Goal: Task Accomplishment & Management: Complete application form

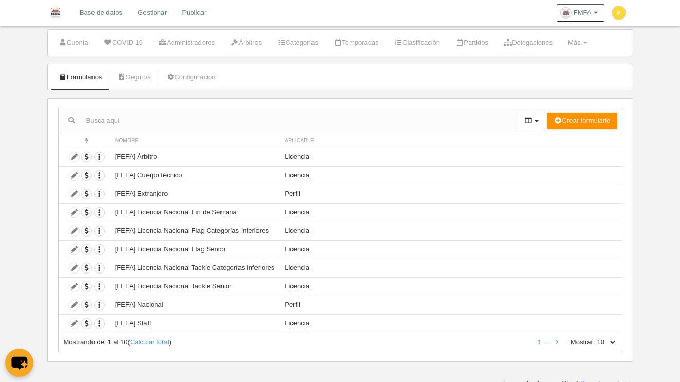
scroll to position [28, 0]
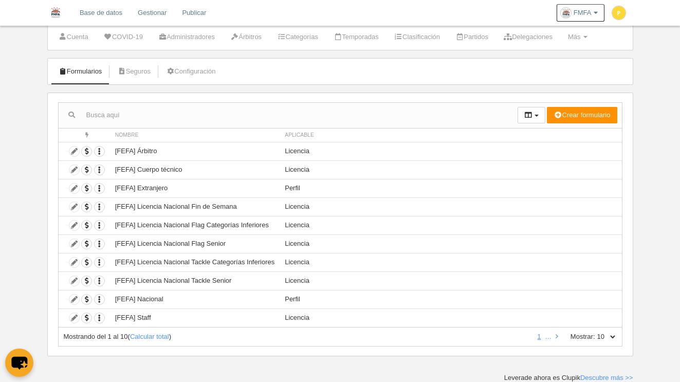
click at [609, 336] on select "10 25 50 100 500" at bounding box center [606, 336] width 22 height 9
select select "100"
click at [595, 332] on select "10 25 50 100 500" at bounding box center [606, 336] width 22 height 9
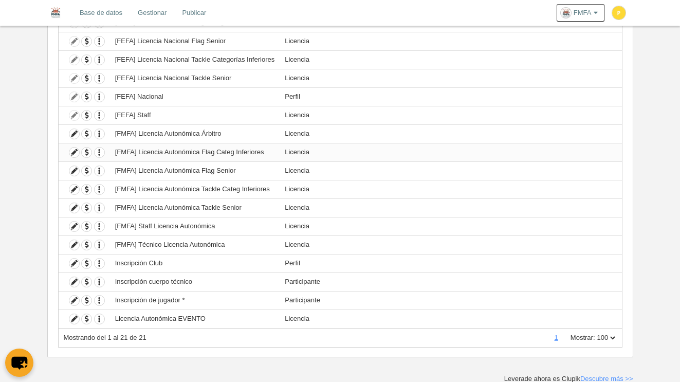
scroll to position [231, 0]
click at [72, 319] on icon at bounding box center [74, 318] width 10 height 10
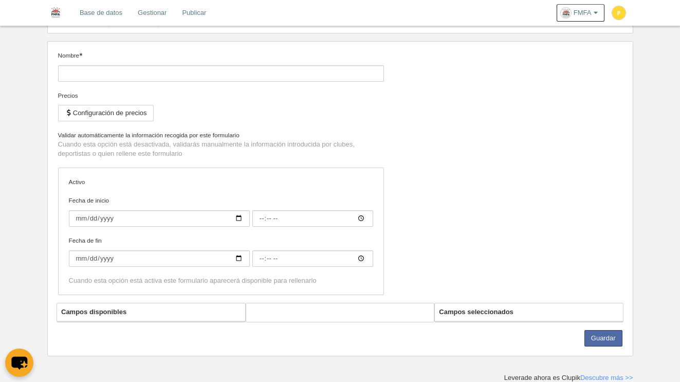
type input "Licencia Autonómica EVENTO"
checkbox input "true"
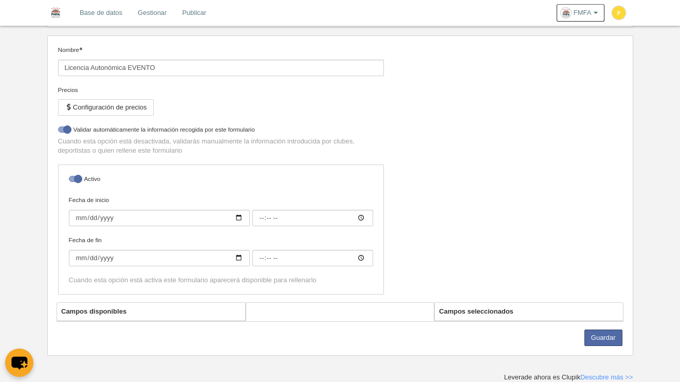
select select "selected"
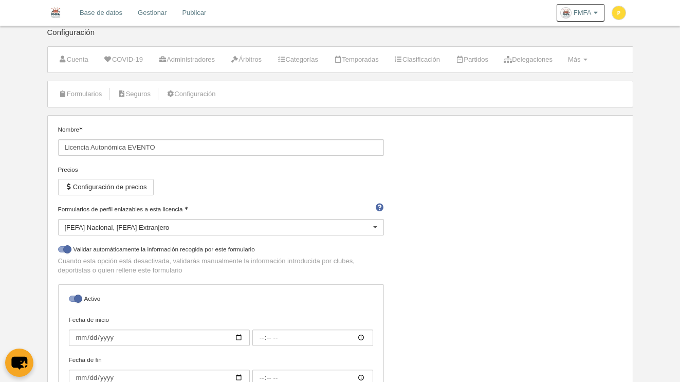
scroll to position [6, 0]
click at [144, 187] on button "Configuración de precios" at bounding box center [106, 186] width 96 height 16
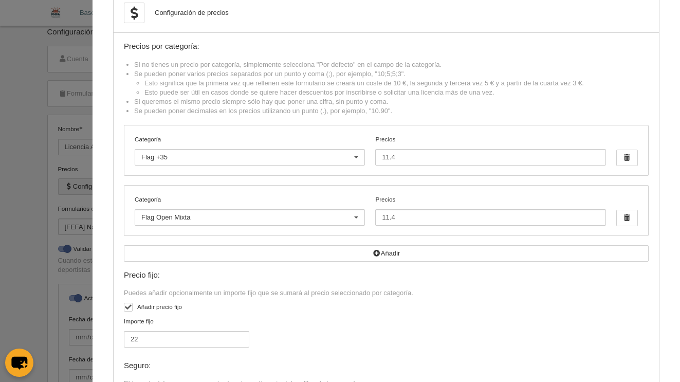
scroll to position [28, 0]
click at [621, 217] on span "button" at bounding box center [627, 215] width 21 height 15
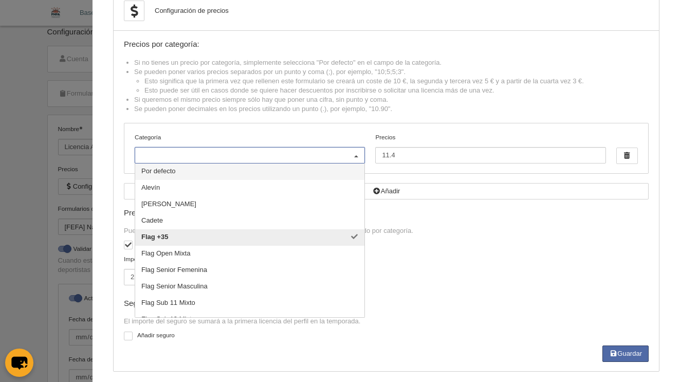
drag, startPoint x: 353, startPoint y: 154, endPoint x: 346, endPoint y: 153, distance: 7.8
click at [353, 154] on div at bounding box center [356, 155] width 16 height 16
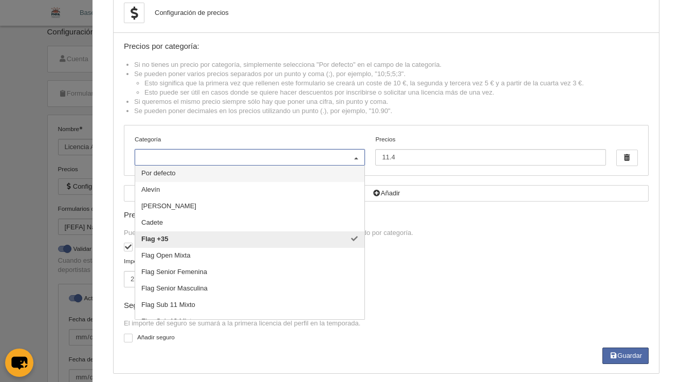
click at [181, 170] on span "Por defecto" at bounding box center [249, 173] width 229 height 16
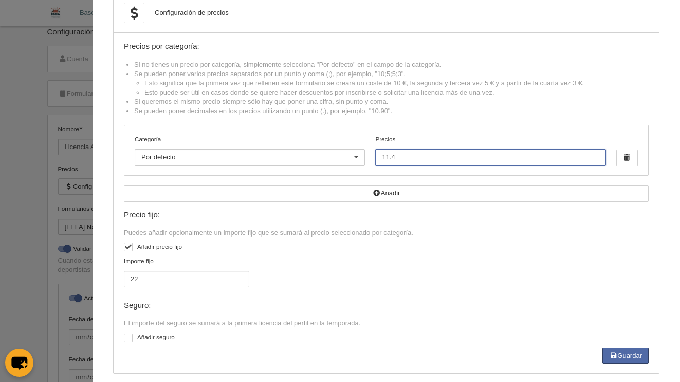
click at [404, 156] on input "11.4" at bounding box center [490, 157] width 230 height 16
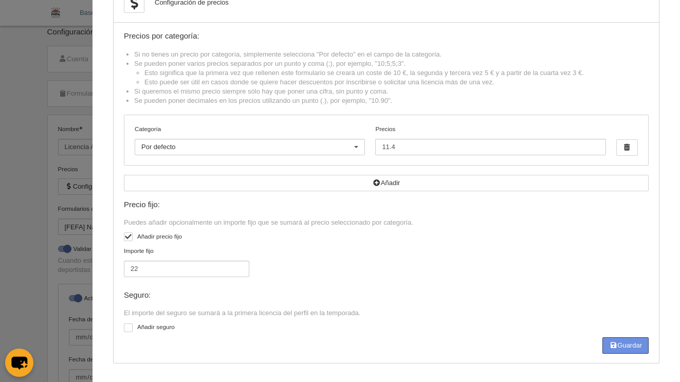
click at [622, 343] on button "Guardar" at bounding box center [625, 345] width 46 height 16
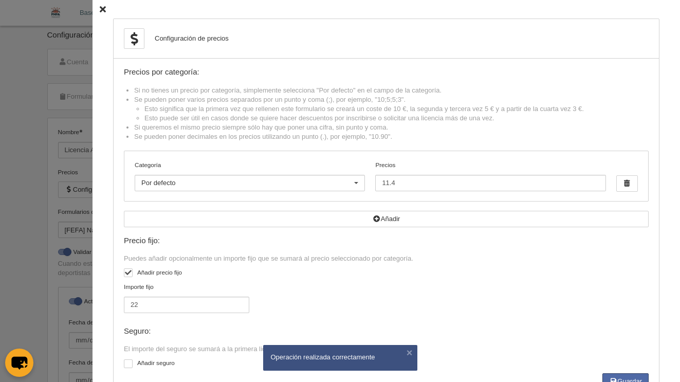
scroll to position [0, 0]
click at [100, 7] on icon at bounding box center [103, 9] width 6 height 7
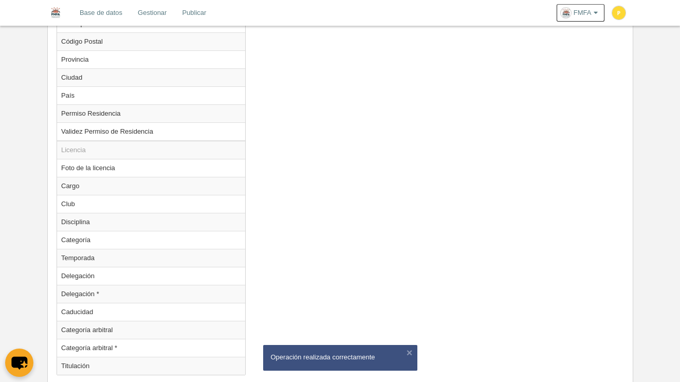
scroll to position [934, 0]
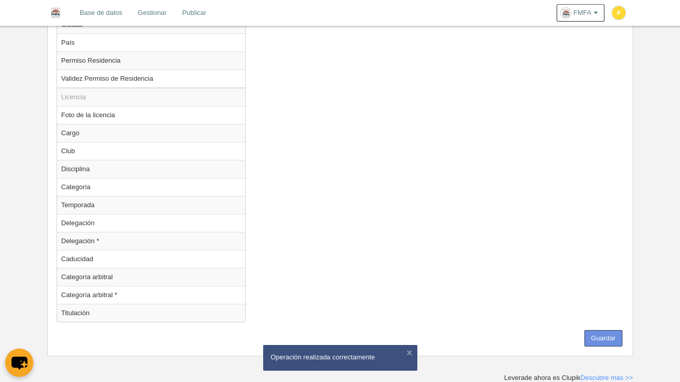
click at [607, 334] on button "Guardar" at bounding box center [603, 338] width 38 height 16
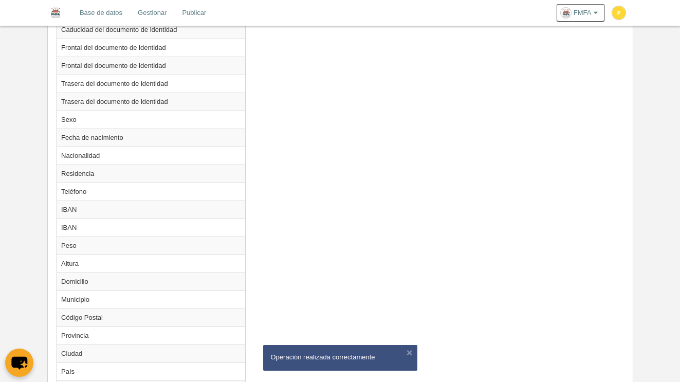
scroll to position [0, 0]
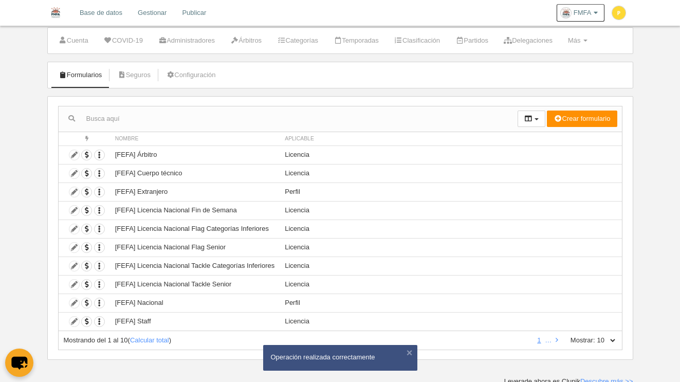
scroll to position [28, 0]
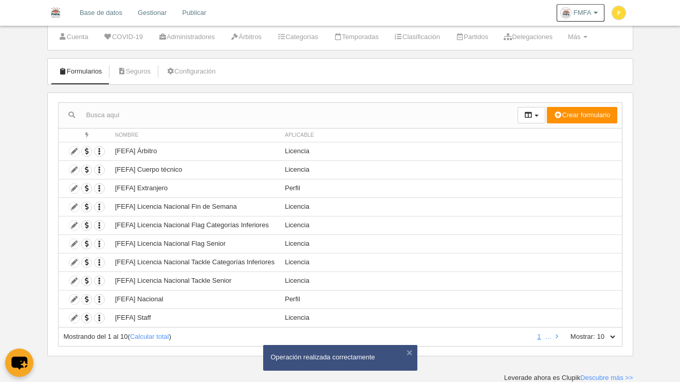
click at [613, 337] on select "10 25 50 100 500" at bounding box center [606, 336] width 22 height 9
select select "50"
click at [595, 332] on select "10 25 50 100 500" at bounding box center [606, 336] width 22 height 9
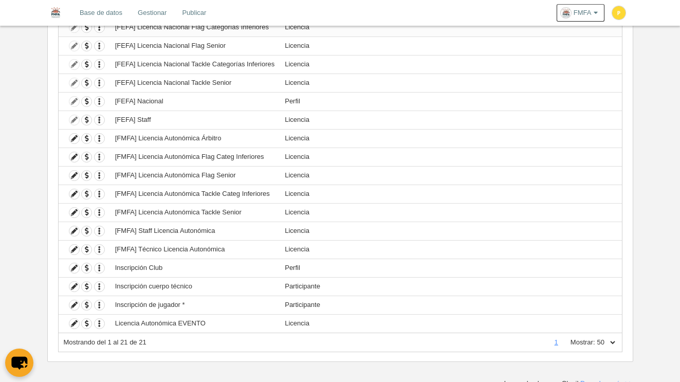
scroll to position [231, 0]
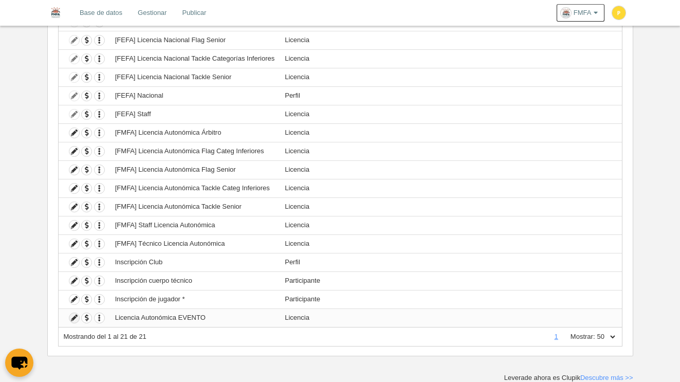
click at [72, 320] on icon at bounding box center [74, 318] width 10 height 10
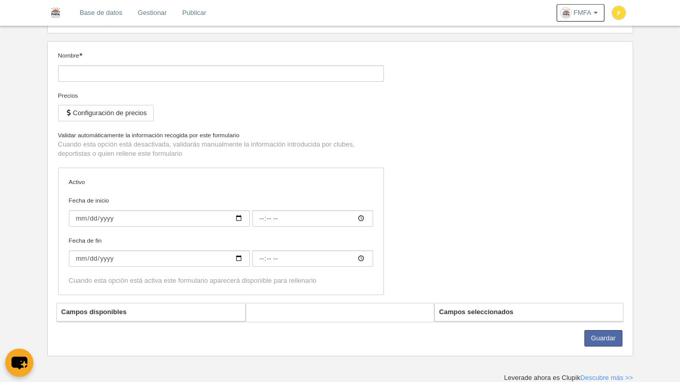
type input "Licencia Autonómica EVENTO"
checkbox input "true"
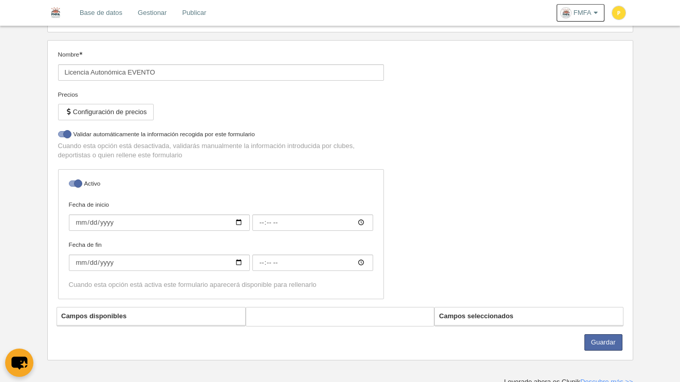
select select "selected"
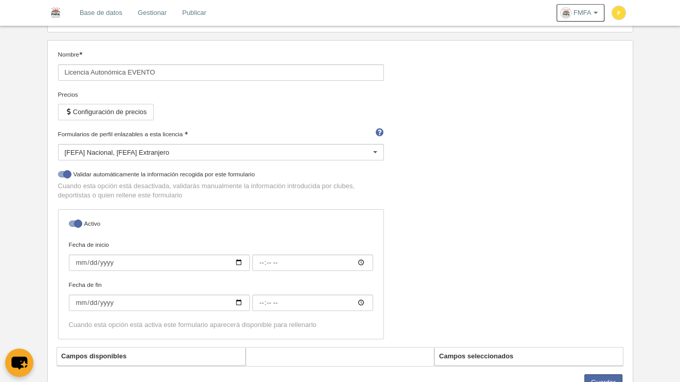
scroll to position [100, 0]
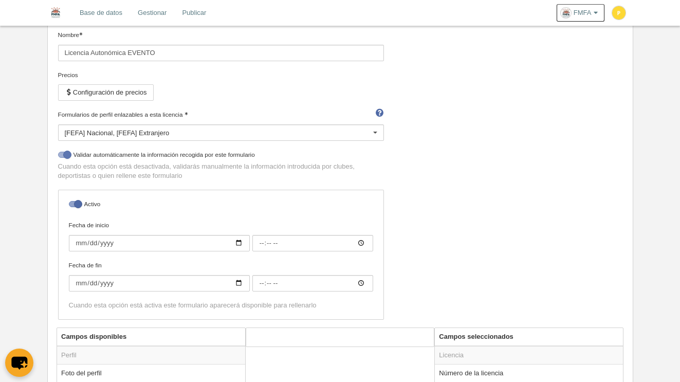
click at [61, 157] on div at bounding box center [64, 155] width 12 height 6
click at [61, 157] on input "checkbox" at bounding box center [62, 157] width 7 height 7
checkbox input "false"
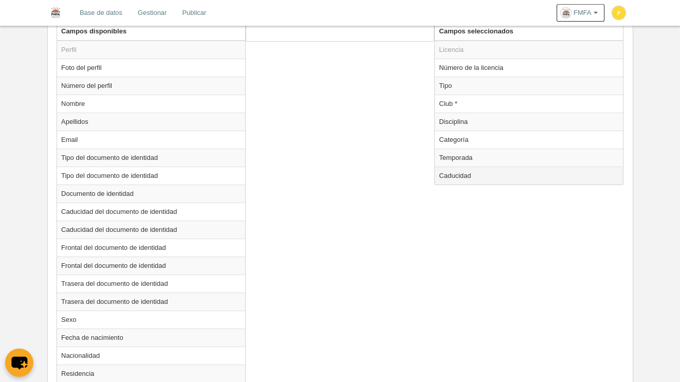
scroll to position [404, 0]
click at [476, 175] on td "Caducidad" at bounding box center [529, 176] width 188 height 18
radio input "true"
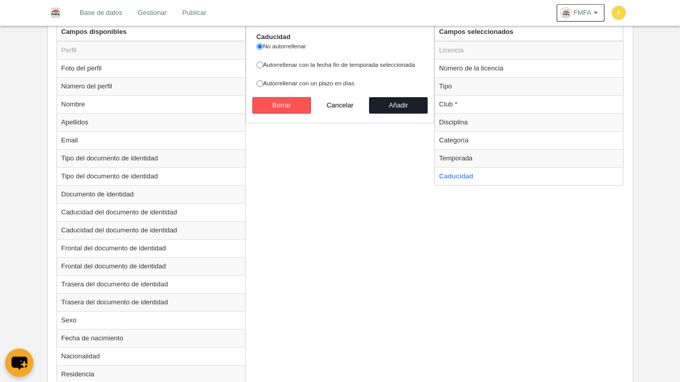
click at [287, 86] on label "Autorrellenar con un plazo en días" at bounding box center [339, 83] width 167 height 9
click at [263, 86] on input "Autorrellenar con un plazo en días" at bounding box center [259, 83] width 7 height 7
radio input "true"
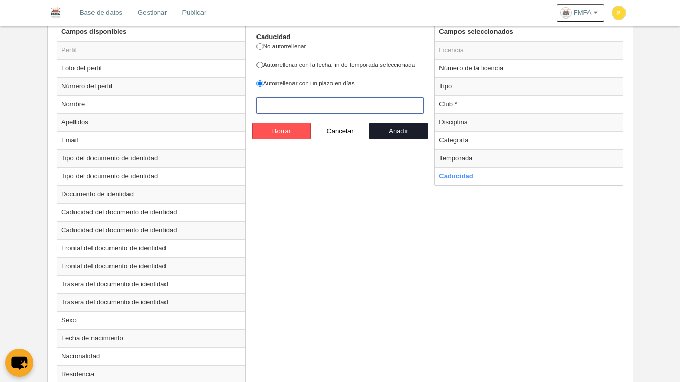
click at [278, 110] on input "number" at bounding box center [339, 105] width 167 height 16
drag, startPoint x: 292, startPoint y: 108, endPoint x: 257, endPoint y: 101, distance: 35.7
click at [257, 101] on input "5" at bounding box center [339, 105] width 167 height 16
drag, startPoint x: 285, startPoint y: 107, endPoint x: 243, endPoint y: 103, distance: 41.8
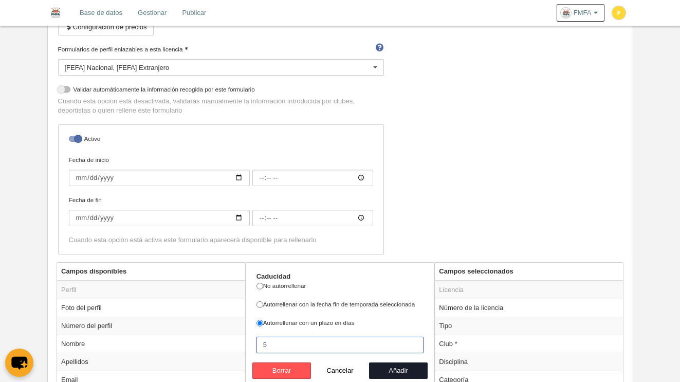
scroll to position [341, 0]
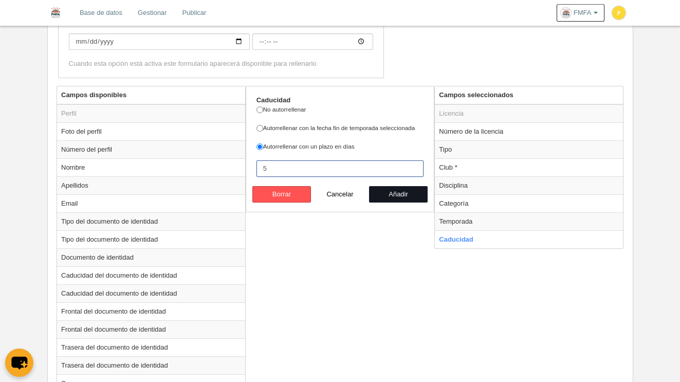
type input "5"
click at [397, 189] on button "Añadir" at bounding box center [398, 194] width 59 height 16
radio input "false"
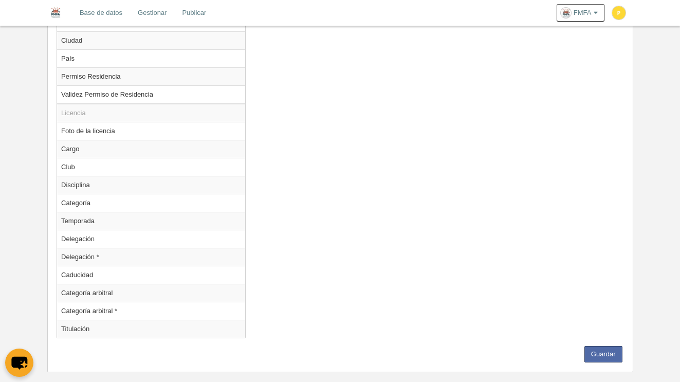
scroll to position [934, 0]
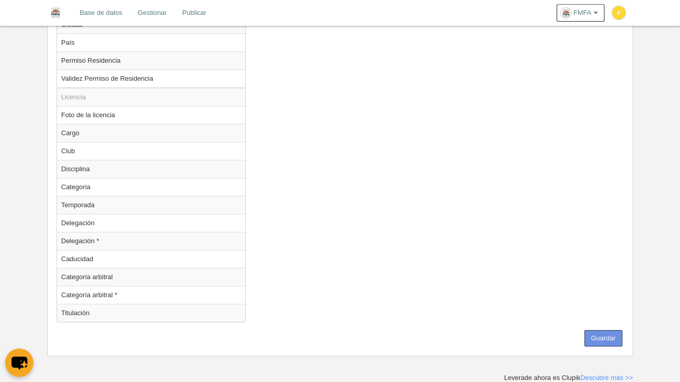
click at [606, 337] on button "Guardar" at bounding box center [603, 338] width 38 height 16
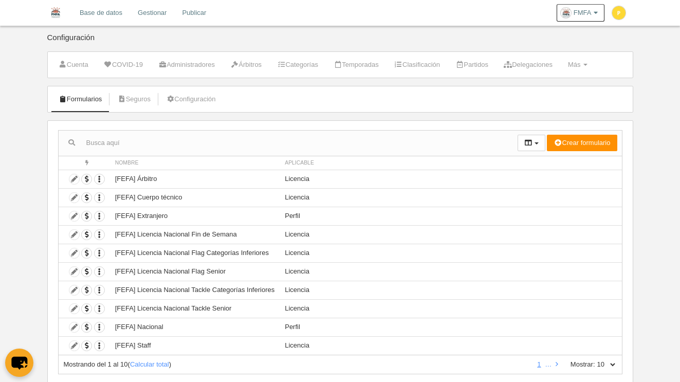
click at [143, 14] on link "Gestionar" at bounding box center [152, 13] width 44 height 26
